Goal: Task Accomplishment & Management: Use online tool/utility

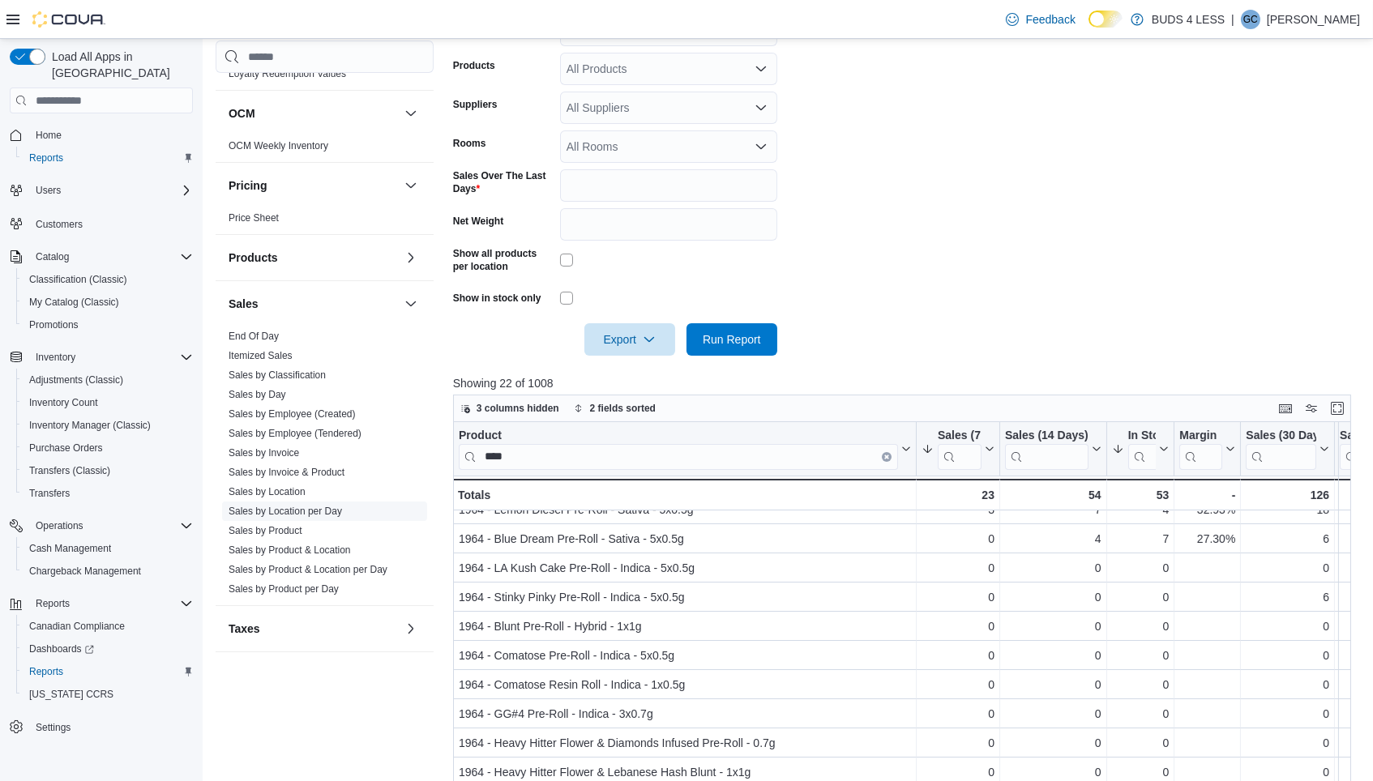
scroll to position [933, 0]
type input "****"
click at [255, 450] on link "Sales by Invoice" at bounding box center [264, 455] width 71 height 11
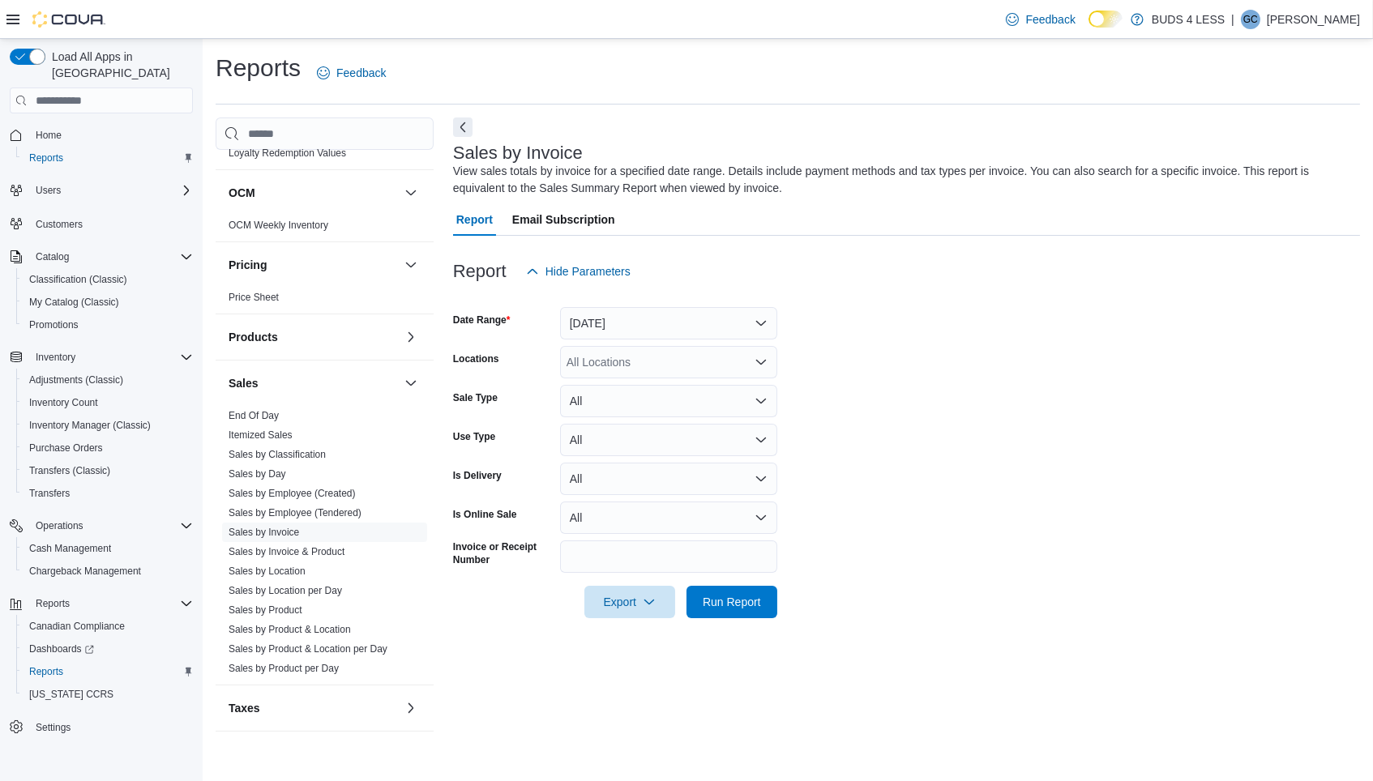
click at [641, 321] on button "[DATE]" at bounding box center [668, 323] width 217 height 32
click at [613, 375] on span "[DATE]" at bounding box center [678, 384] width 185 height 19
click at [936, 376] on form "Date Range [DATE] Locations All Locations Sale Type All Use Type All Is Deliver…" at bounding box center [906, 453] width 907 height 331
click at [620, 371] on div "All Locations" at bounding box center [668, 362] width 217 height 32
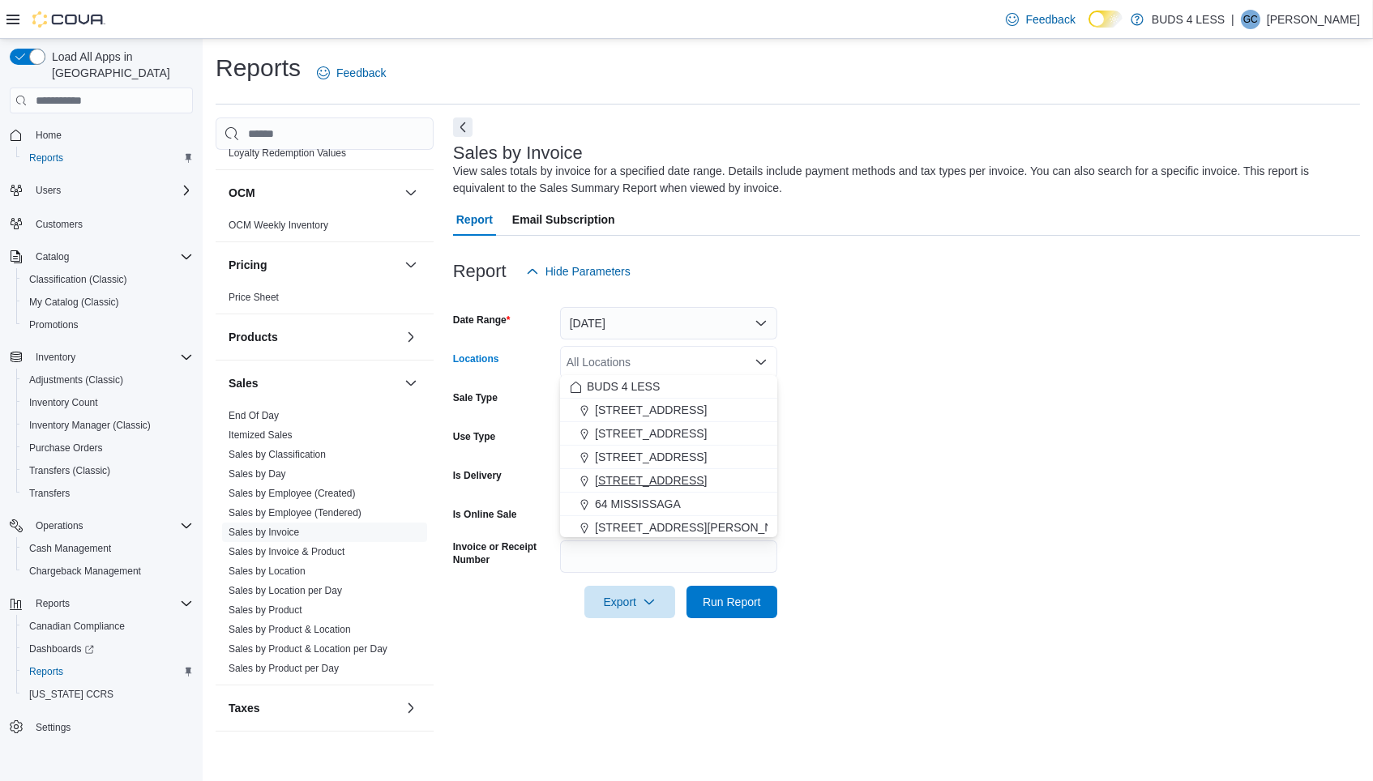
click at [631, 477] on span "[STREET_ADDRESS]" at bounding box center [651, 481] width 112 height 16
click at [717, 601] on span "Run Report" at bounding box center [732, 601] width 58 height 16
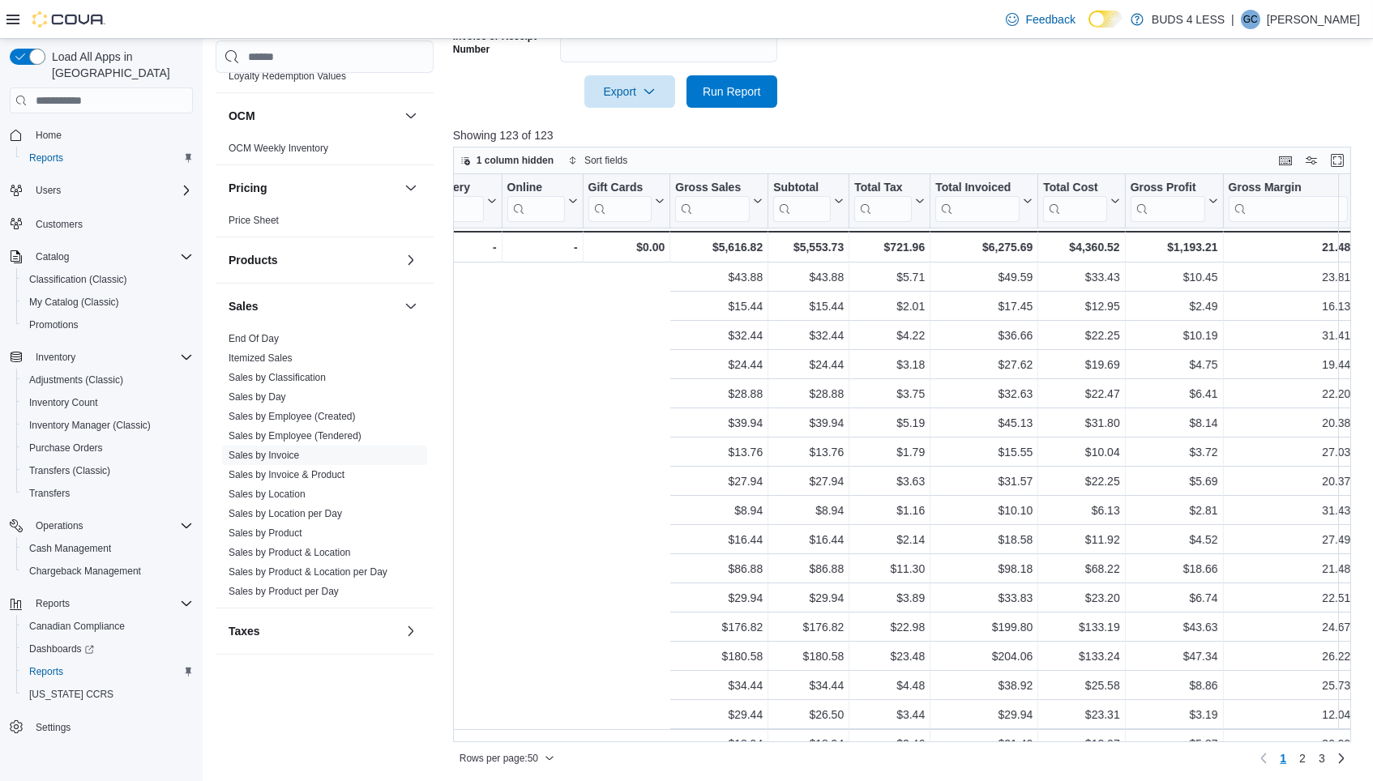
scroll to position [0, 1418]
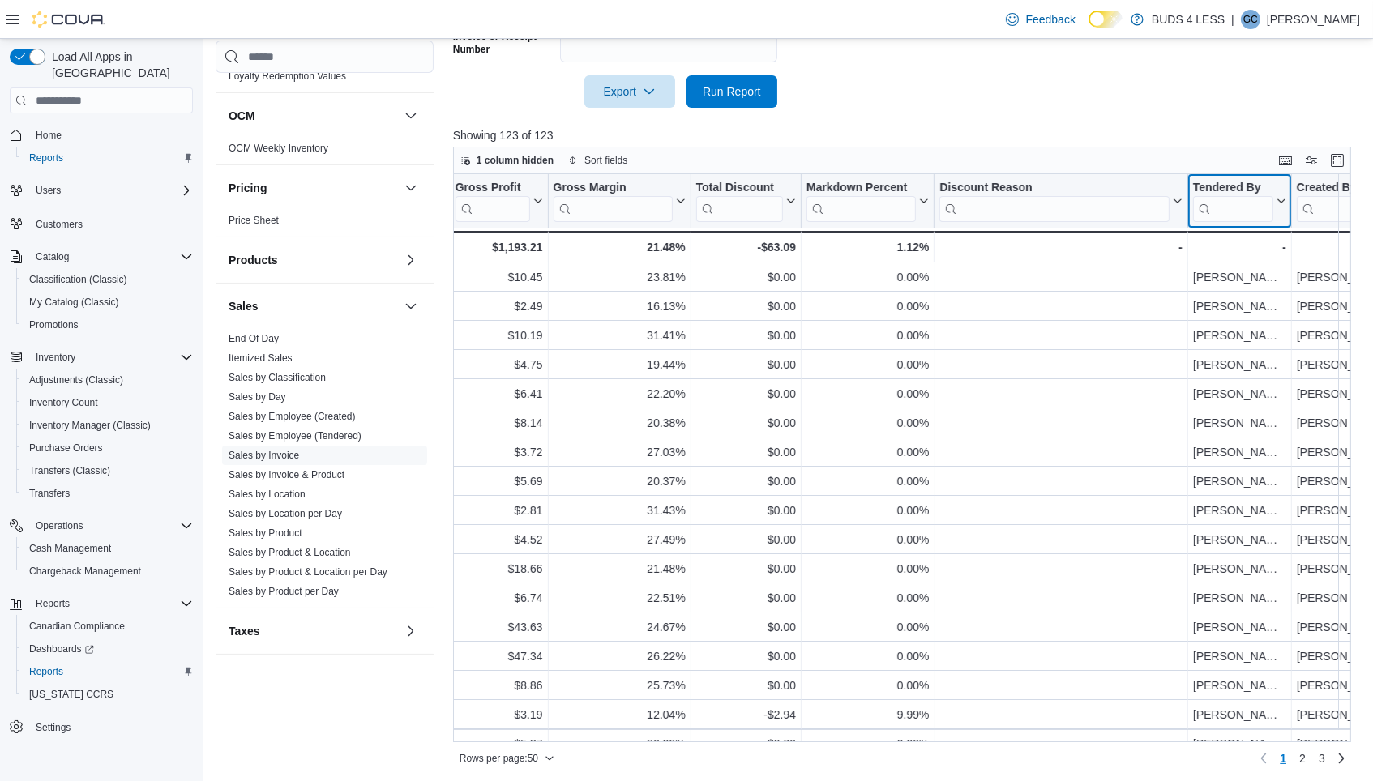
click at [1282, 199] on icon at bounding box center [1279, 201] width 13 height 10
click at [1255, 280] on span "Sort Z-A" at bounding box center [1238, 279] width 33 height 13
click at [1282, 199] on icon at bounding box center [1280, 201] width 7 height 4
click at [1261, 256] on button "Sort A-Z" at bounding box center [1238, 259] width 91 height 19
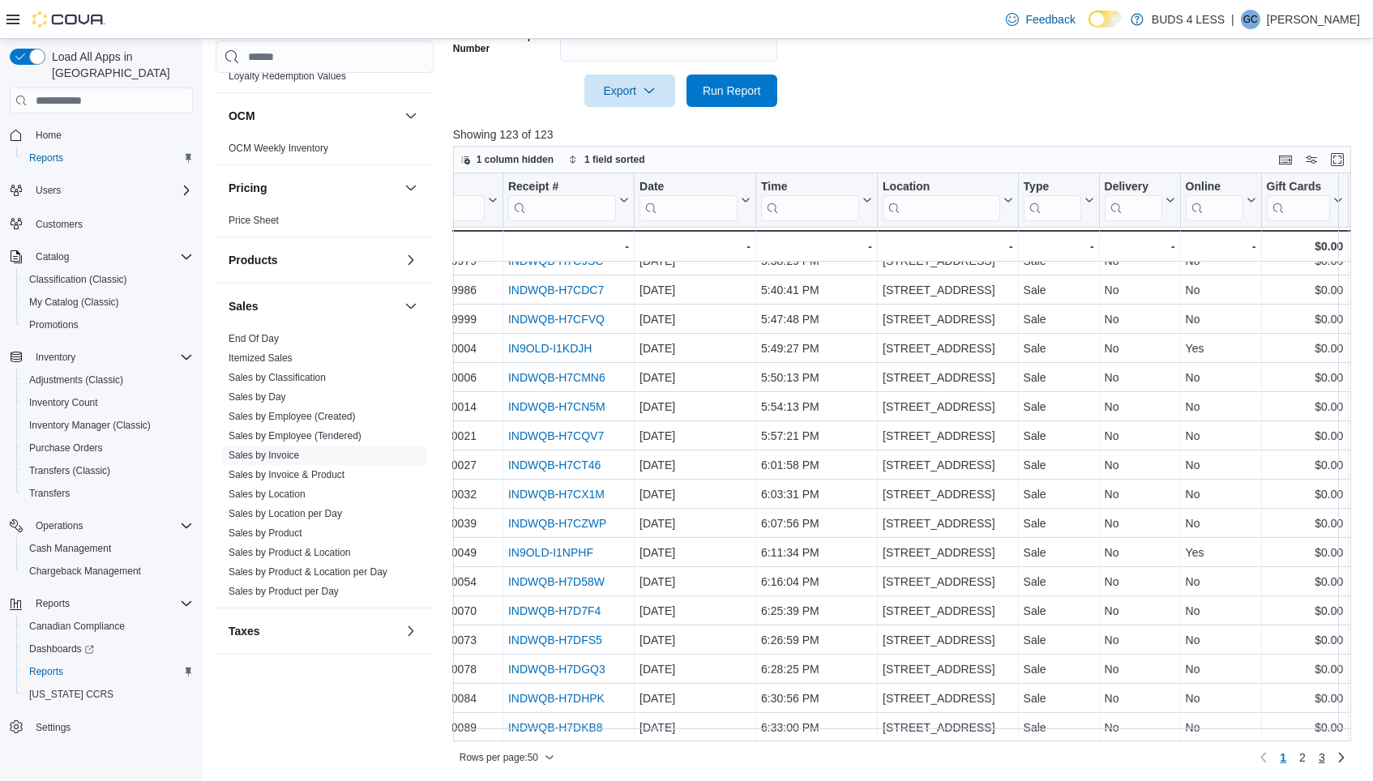
scroll to position [511, 0]
click at [1303, 757] on span "2" at bounding box center [1302, 759] width 6 height 16
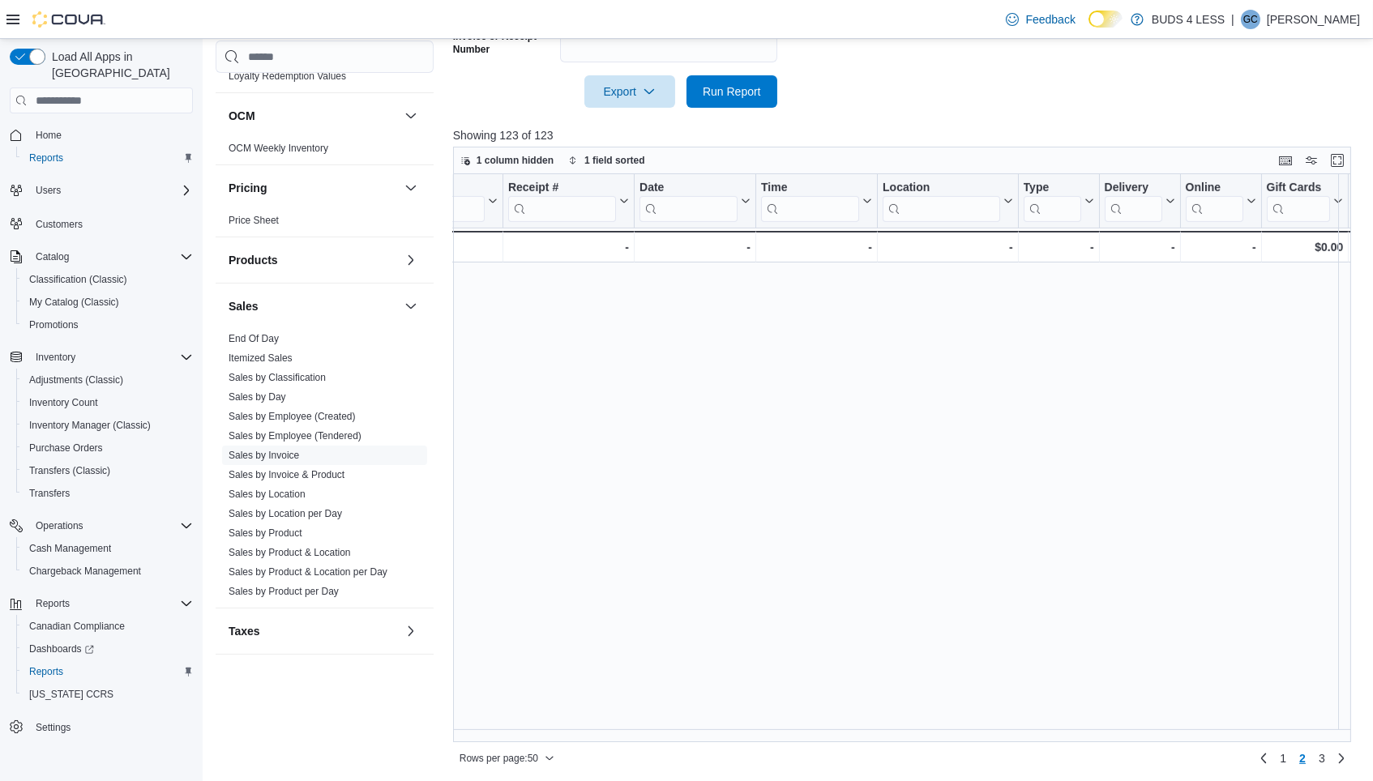
scroll to position [0, 0]
